Goal: Feedback & Contribution: Contribute content

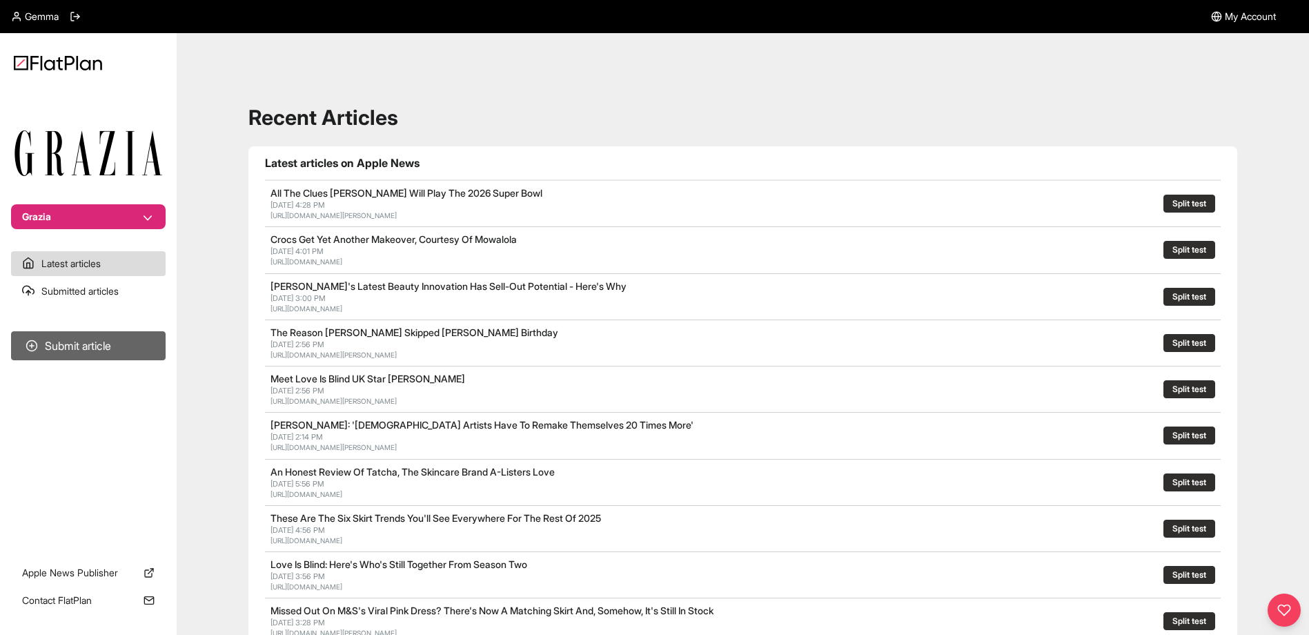
click at [112, 339] on button "Submit article" at bounding box center [88, 345] width 155 height 29
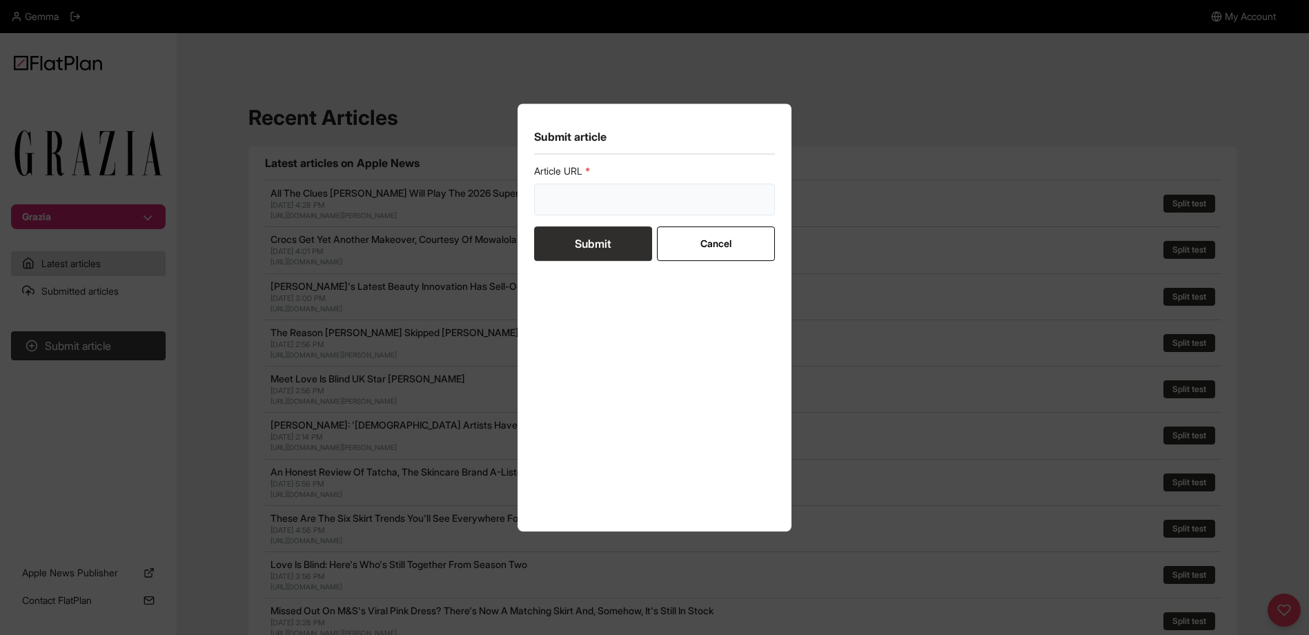
drag, startPoint x: 583, startPoint y: 188, endPoint x: 586, endPoint y: 201, distance: 14.1
click at [583, 188] on input "url" at bounding box center [654, 200] width 241 height 32
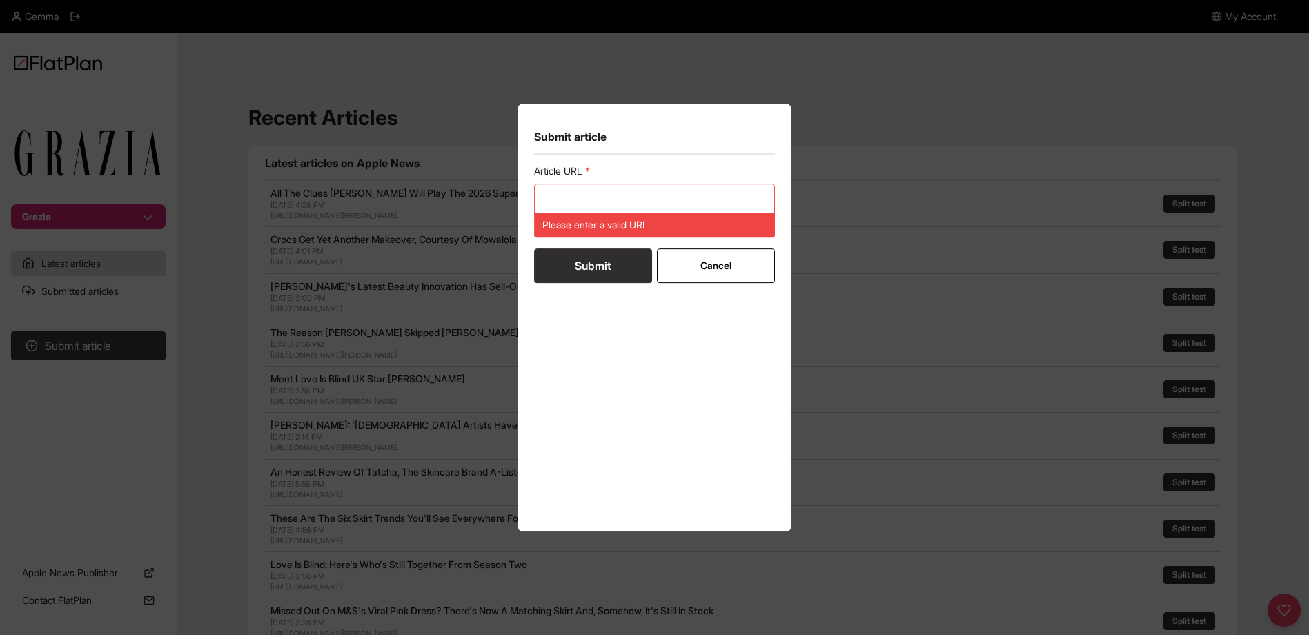
click at [689, 477] on div "Article URL Please enter a valid URL Submit Cancel" at bounding box center [654, 339] width 241 height 350
click at [615, 197] on input "url" at bounding box center [654, 200] width 241 height 32
paste input "[URL][DOMAIN_NAME]"
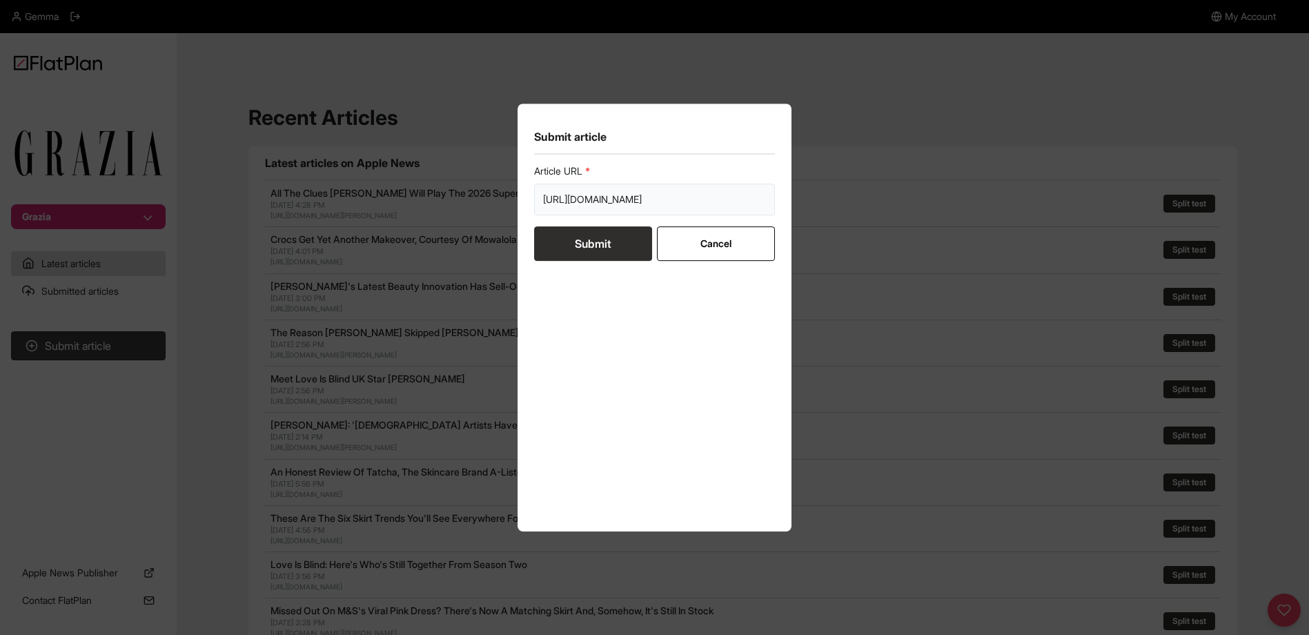
scroll to position [0, 92]
type input "[URL][DOMAIN_NAME]"
click at [604, 237] on button "Submit" at bounding box center [593, 243] width 118 height 34
